Goal: Task Accomplishment & Management: Manage account settings

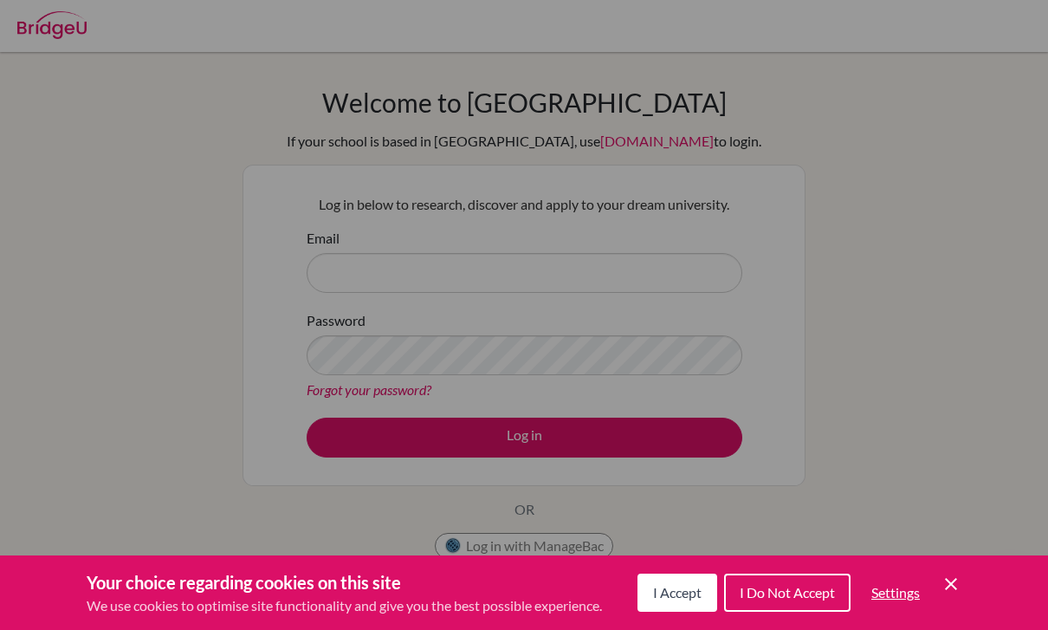
click at [678, 587] on span "I Accept" at bounding box center [677, 592] width 49 height 16
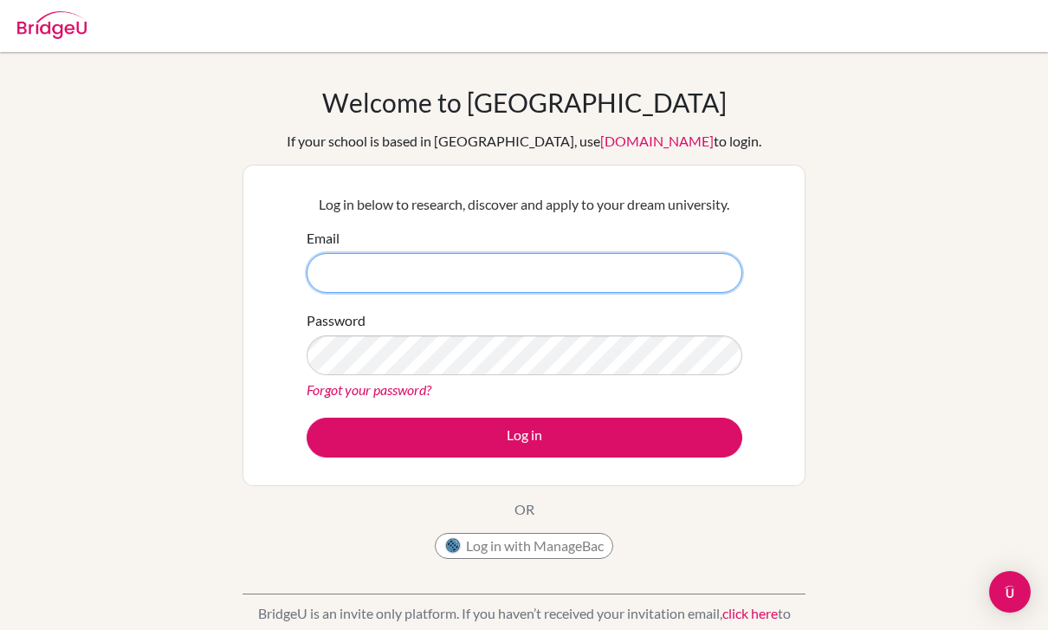
click at [656, 265] on input "Email" at bounding box center [525, 273] width 436 height 40
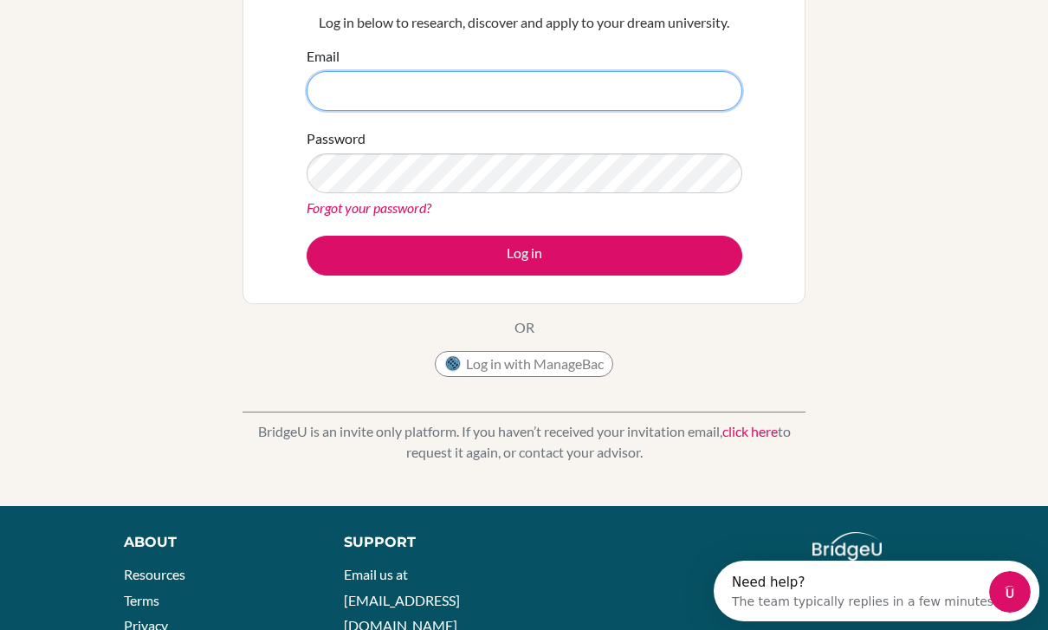
click at [671, 90] on input "Email" at bounding box center [525, 91] width 436 height 40
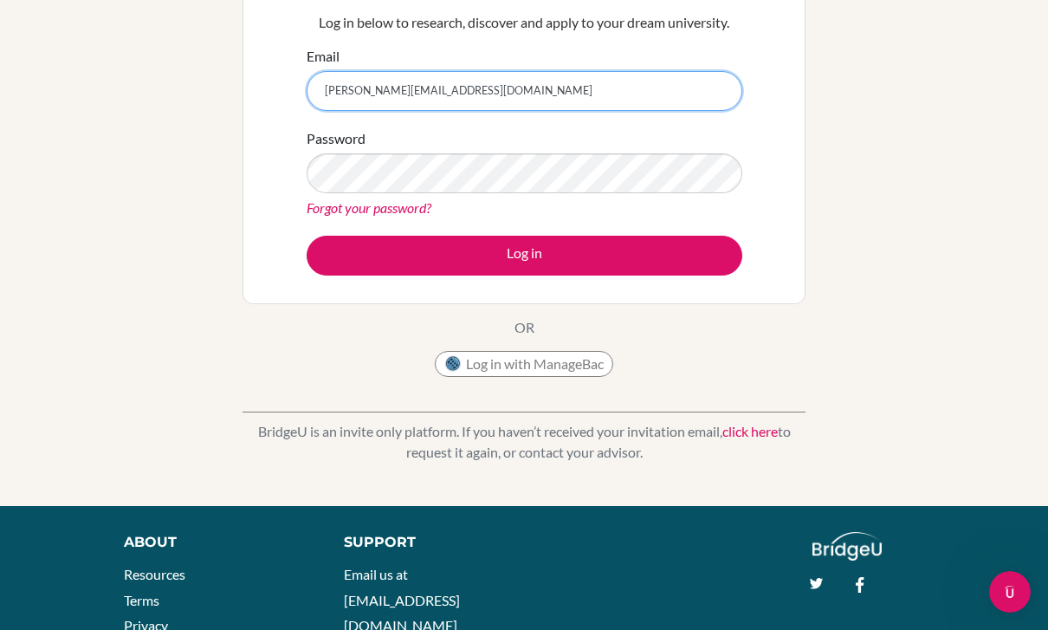
type input "[PERSON_NAME][EMAIL_ADDRESS][DOMAIN_NAME]"
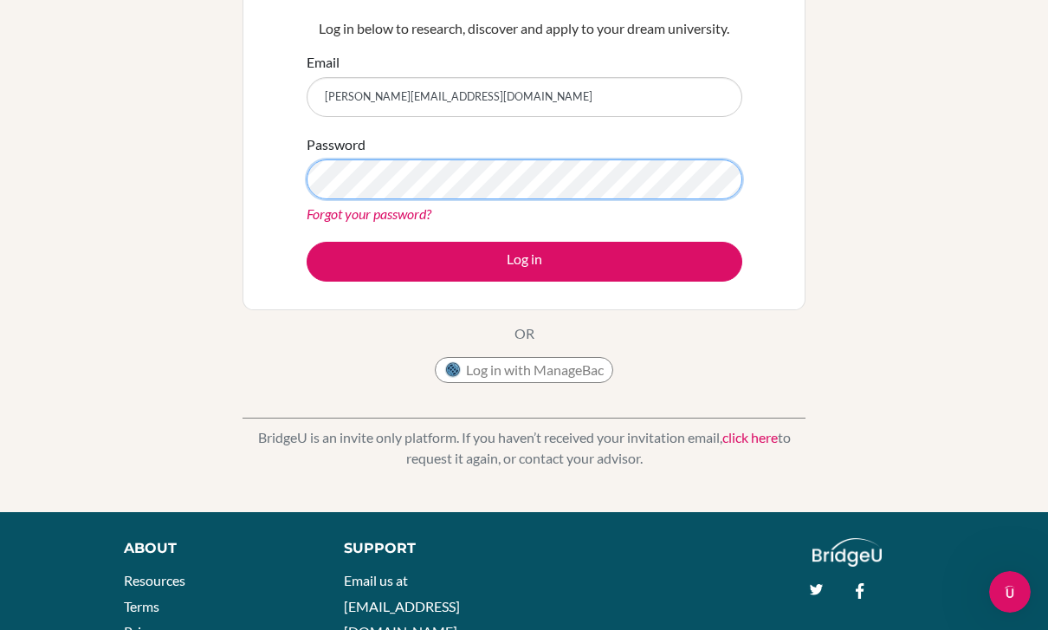
scroll to position [164, 0]
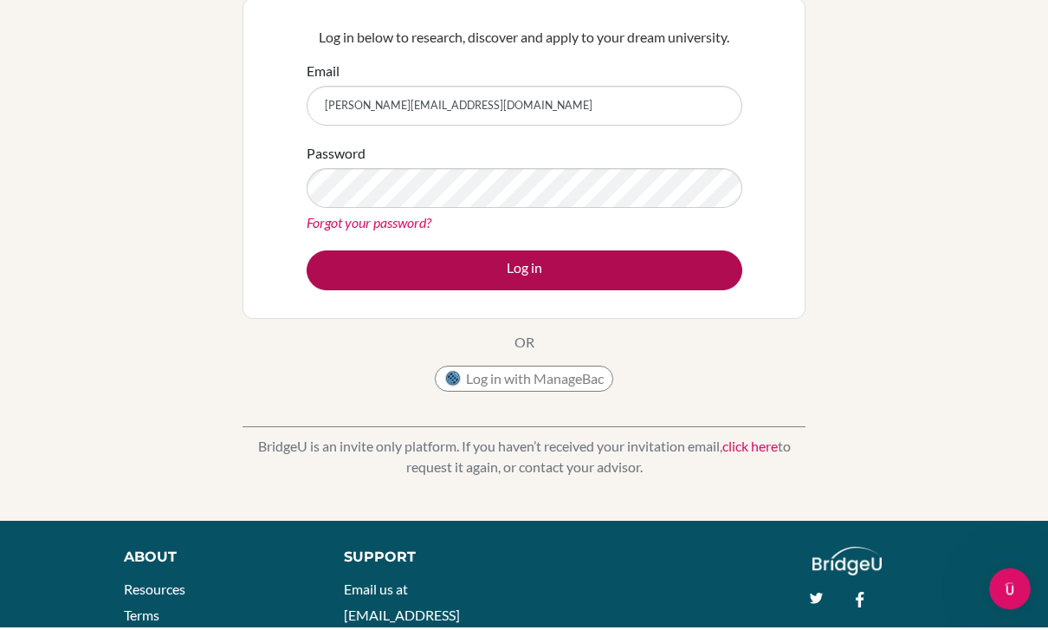
click at [658, 276] on button "Log in" at bounding box center [525, 274] width 436 height 40
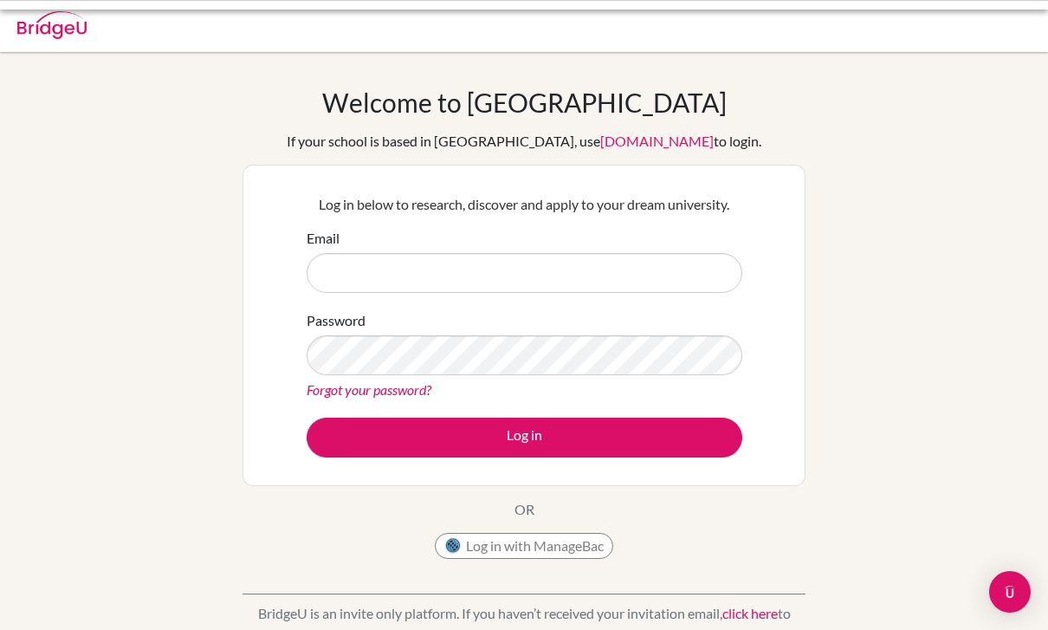
scroll to position [114, 0]
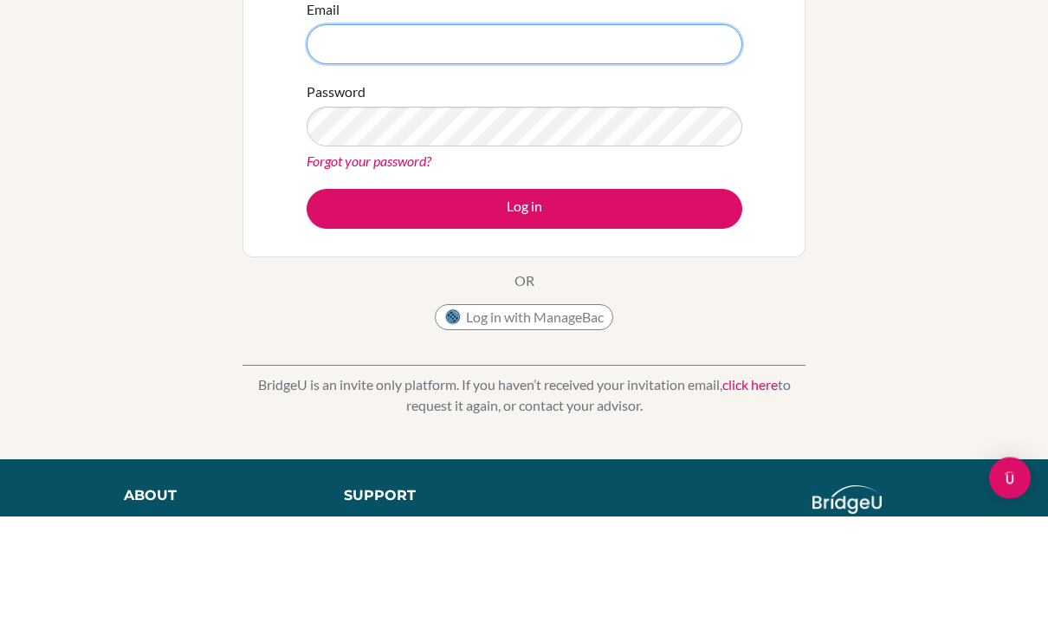
type input "[PERSON_NAME][EMAIL_ADDRESS][DOMAIN_NAME]"
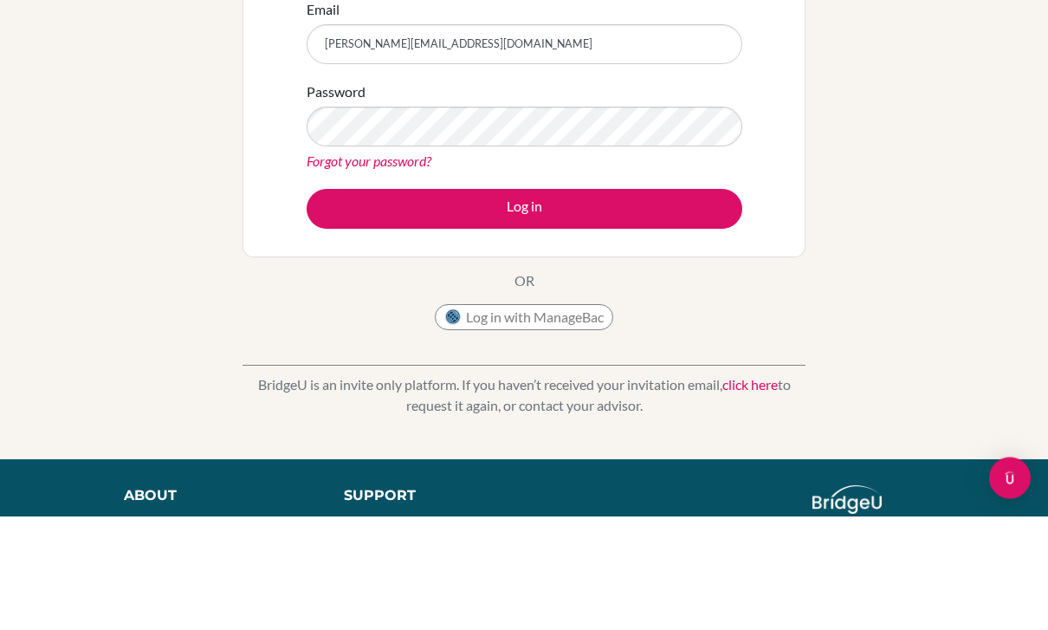
click at [524, 322] on button "Log in" at bounding box center [525, 323] width 436 height 40
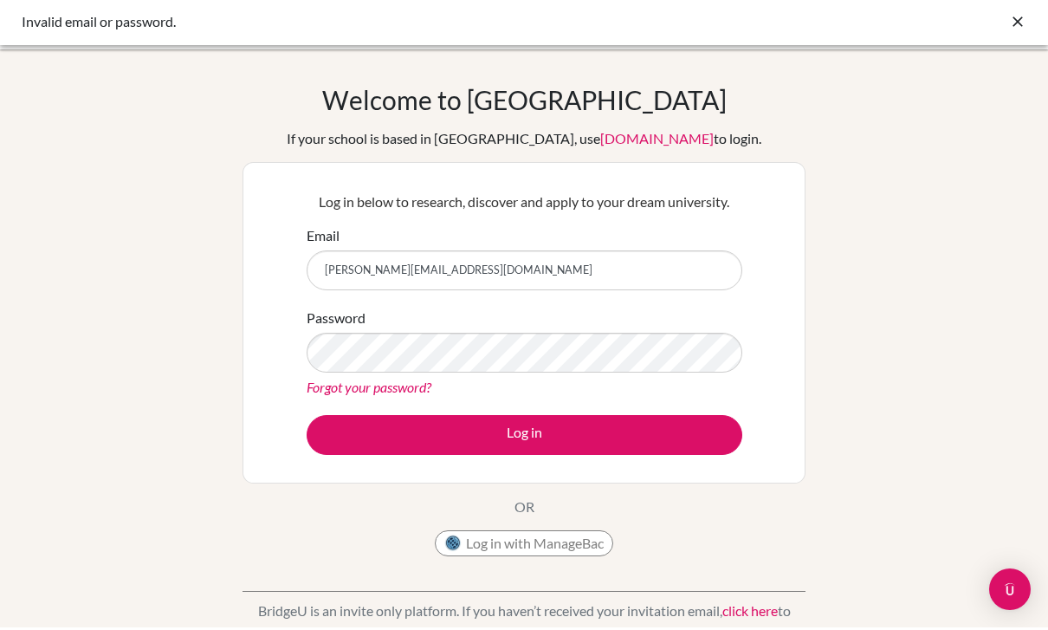
scroll to position [3, 0]
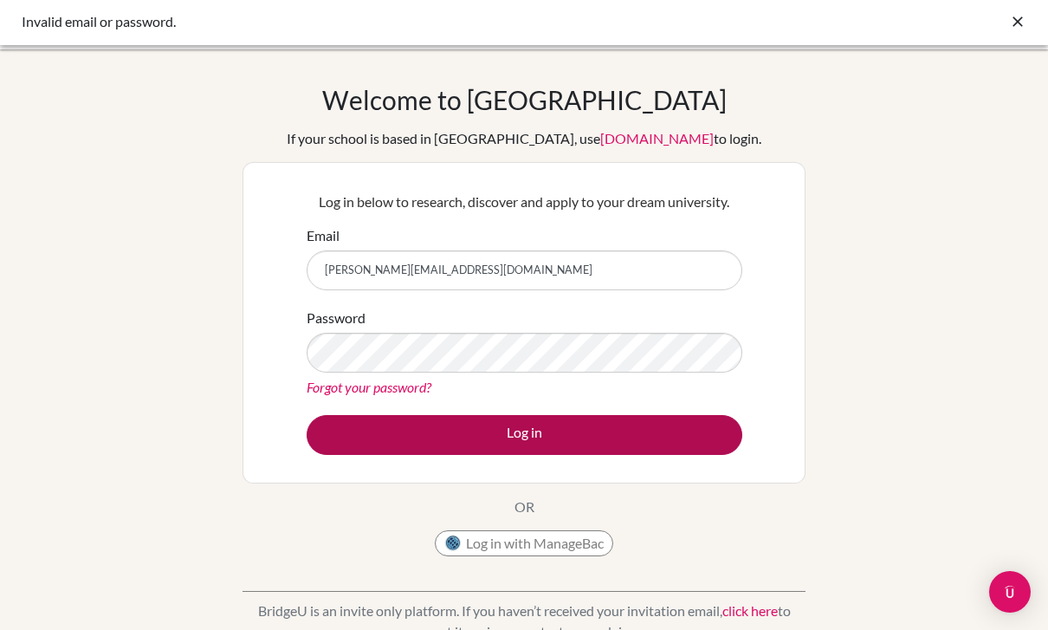
click at [662, 440] on button "Log in" at bounding box center [525, 435] width 436 height 40
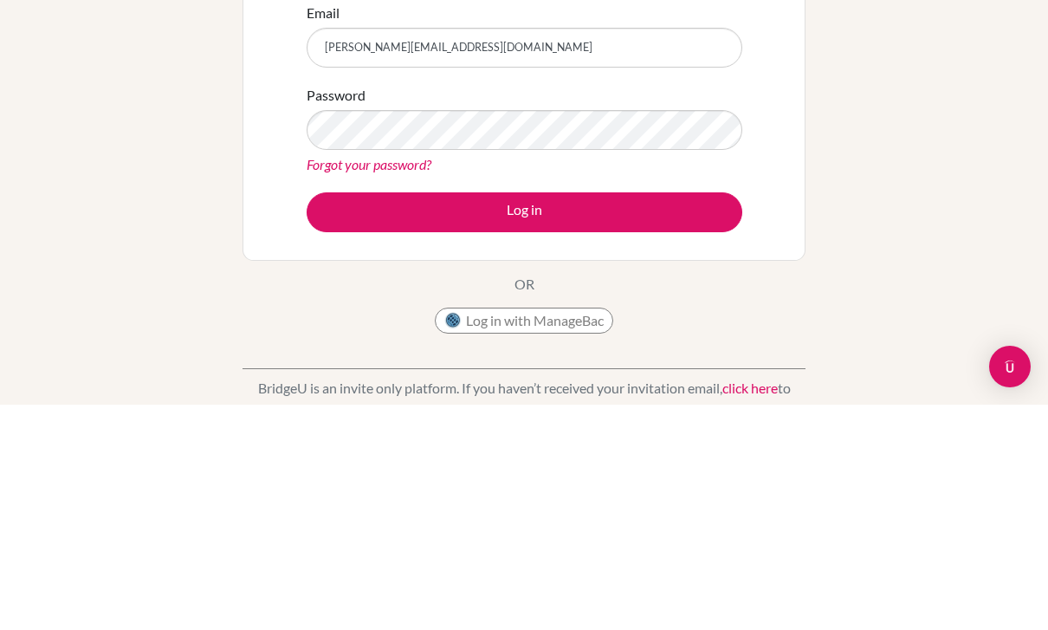
scroll to position [225, 0]
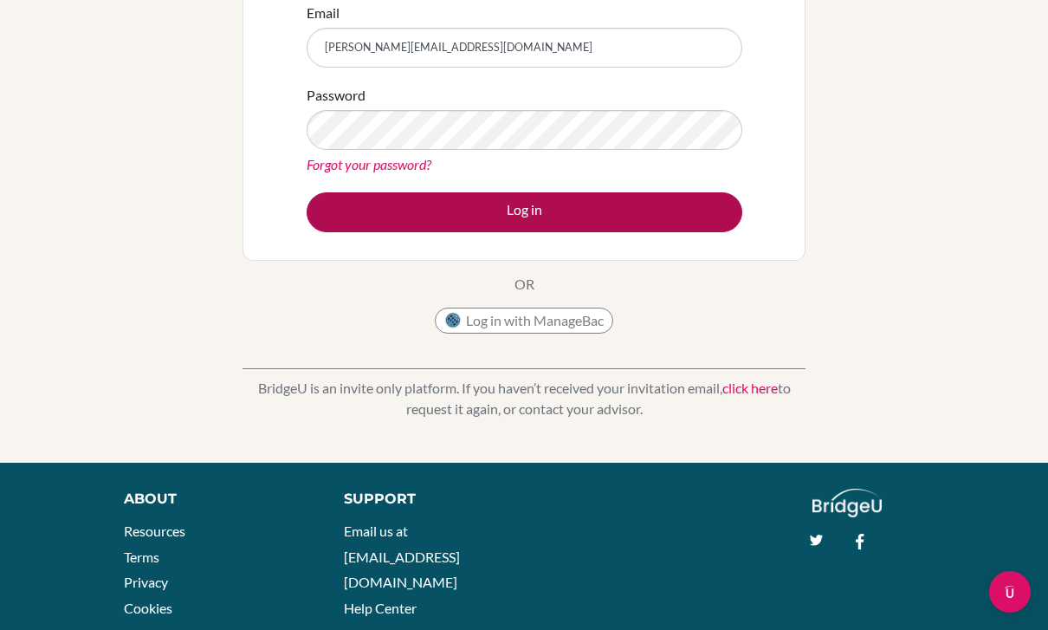
click at [676, 219] on button "Log in" at bounding box center [525, 212] width 436 height 40
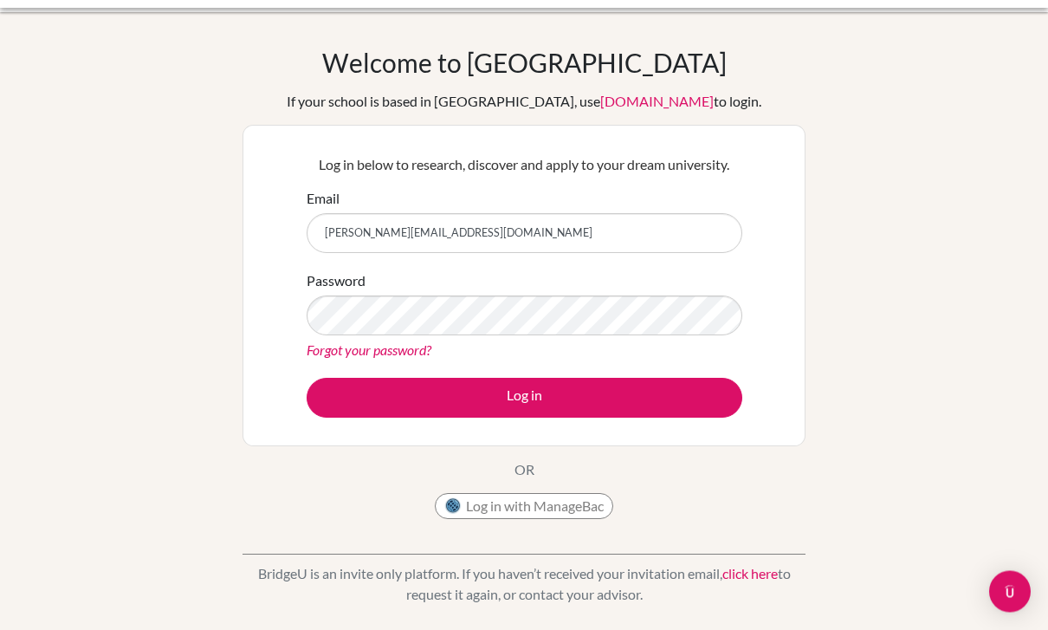
scroll to position [39, 0]
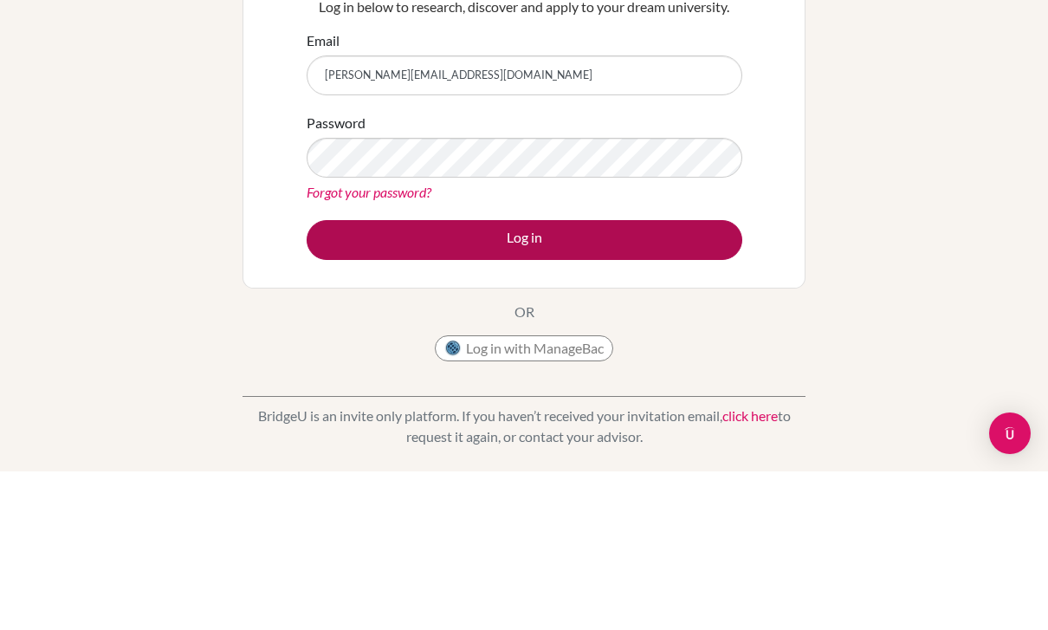
click at [693, 379] on button "Log in" at bounding box center [525, 399] width 436 height 40
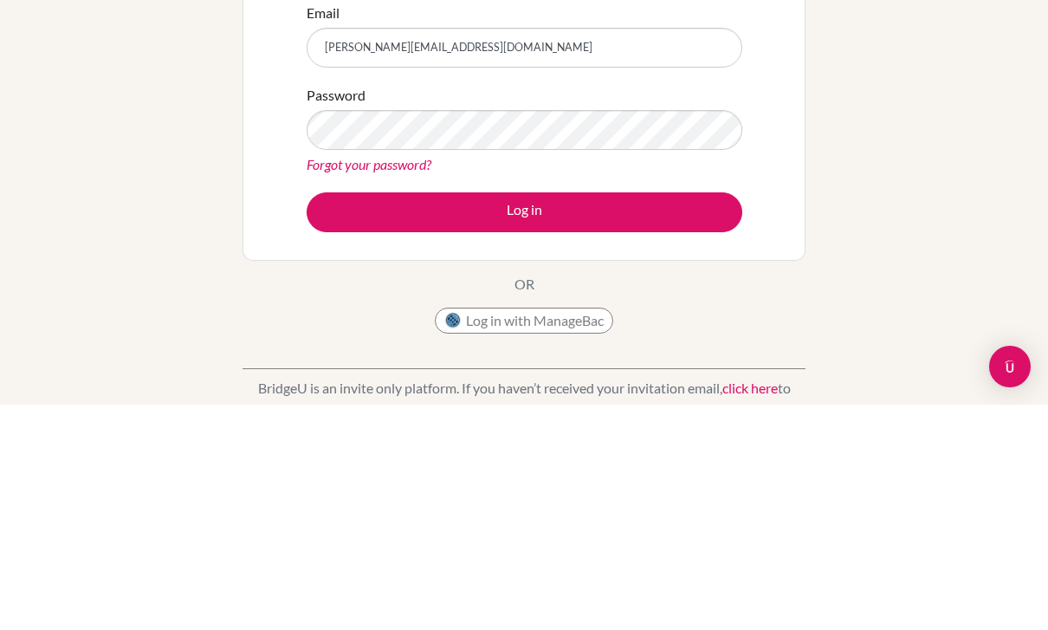
scroll to position [225, 0]
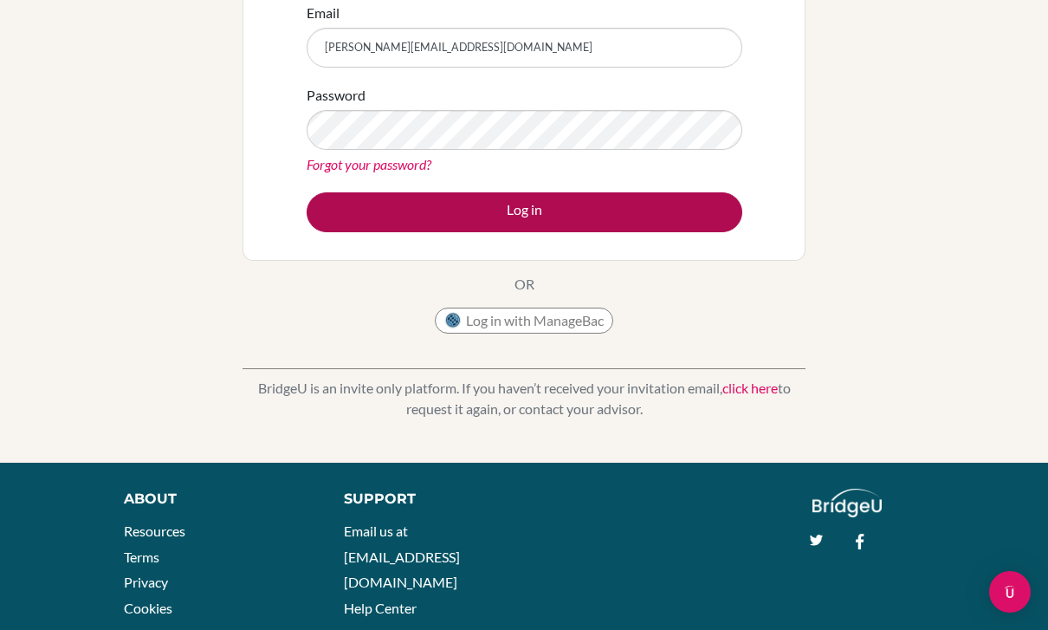
click at [686, 218] on button "Log in" at bounding box center [525, 212] width 436 height 40
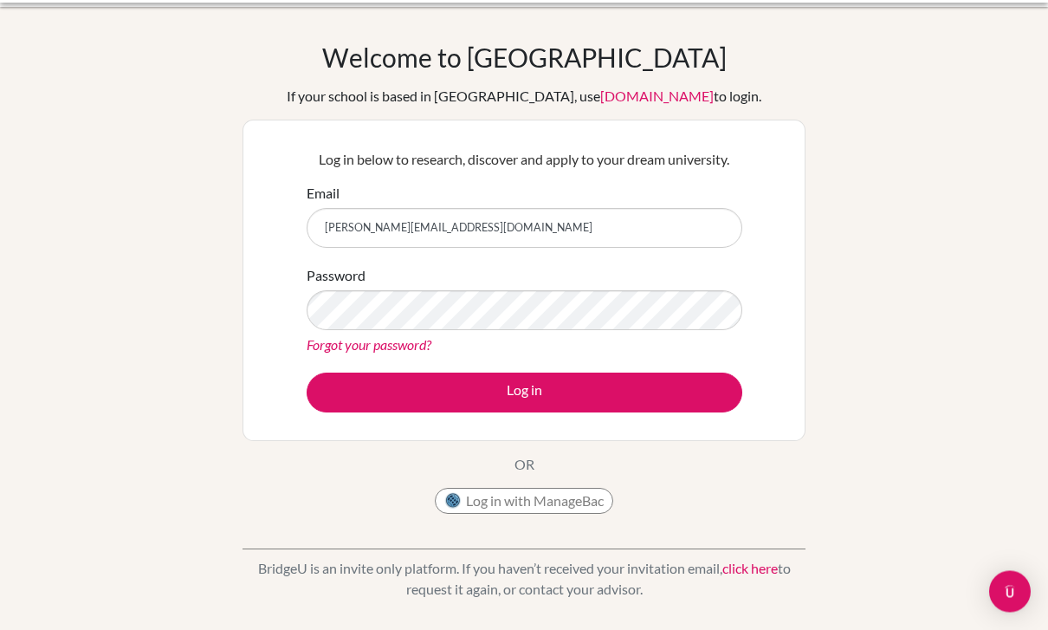
scroll to position [22, 0]
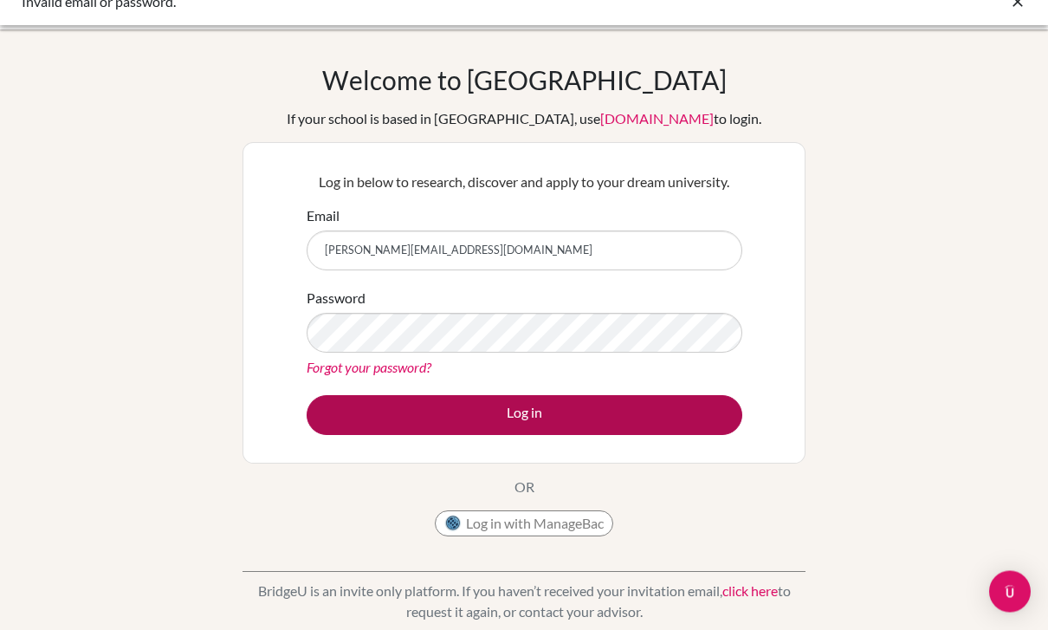
click at [704, 413] on button "Log in" at bounding box center [525, 416] width 436 height 40
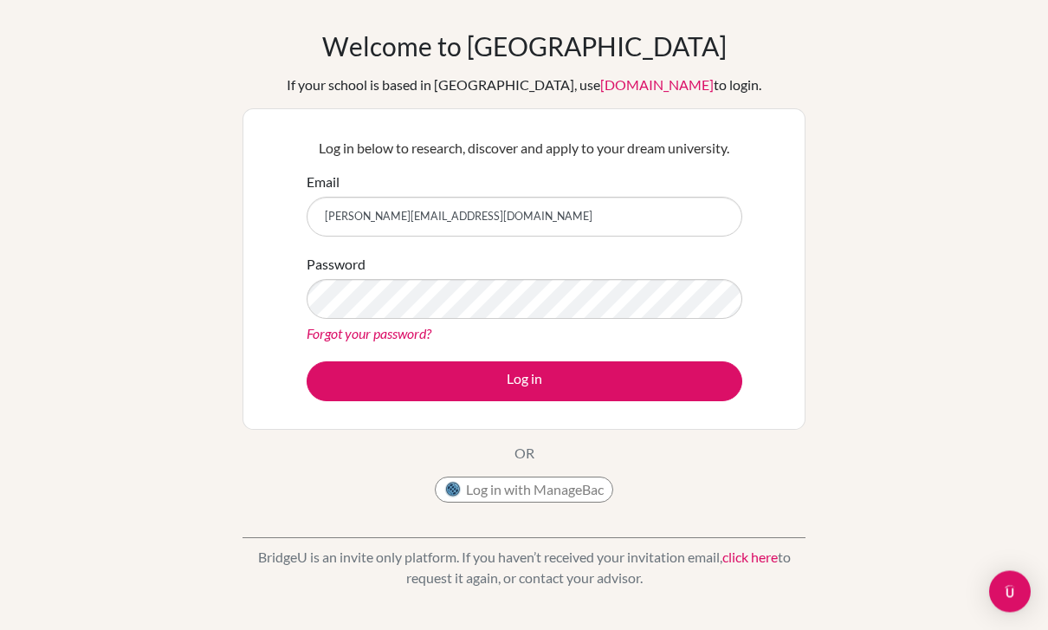
scroll to position [49, 0]
